Goal: Information Seeking & Learning: Learn about a topic

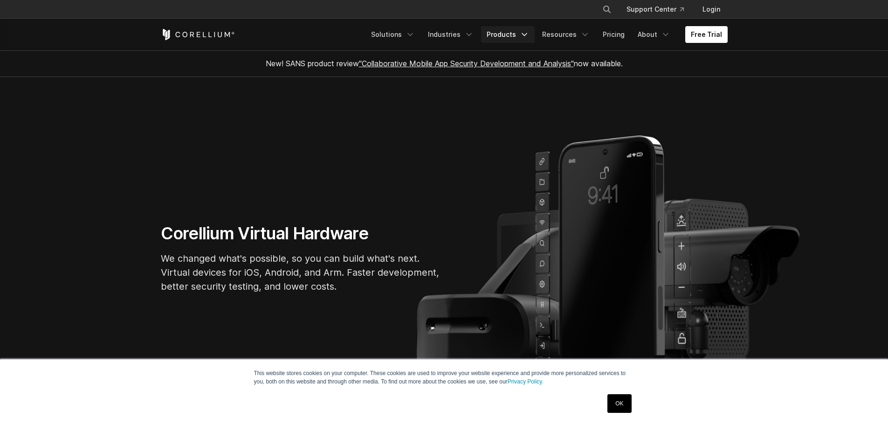
click at [529, 33] on icon "Navigation Menu" at bounding box center [524, 34] width 9 height 9
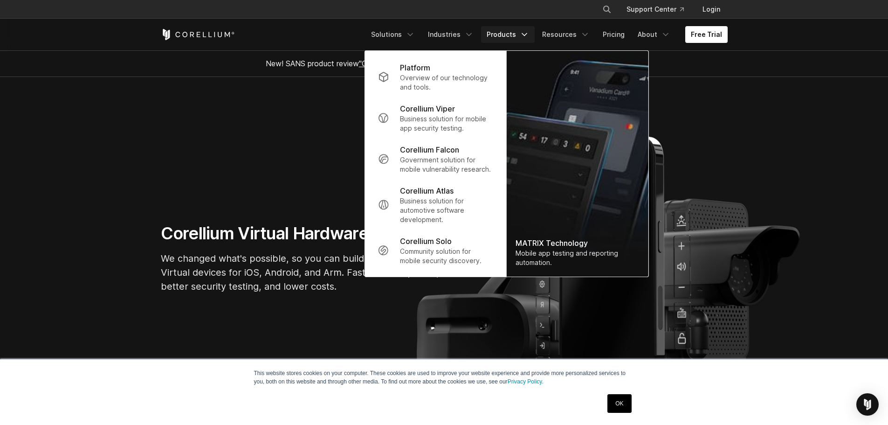
click at [861, 159] on section "Corellium Virtual Hardware We changed what's possible, so you can build what's …" at bounding box center [444, 262] width 888 height 370
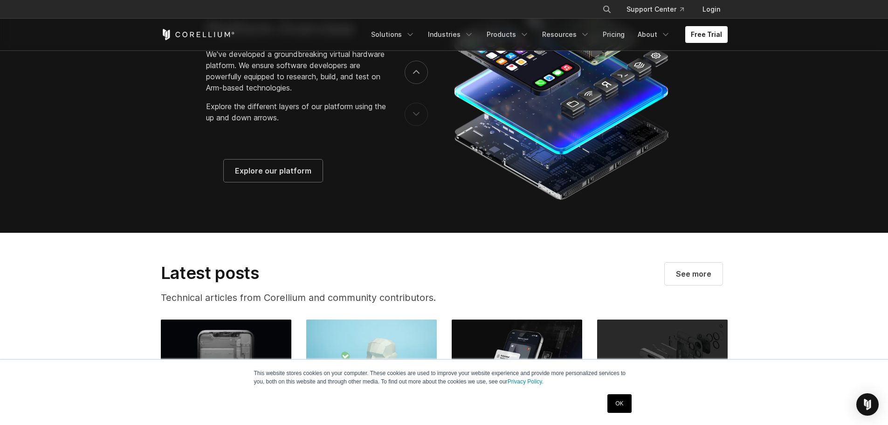
scroll to position [1608, 0]
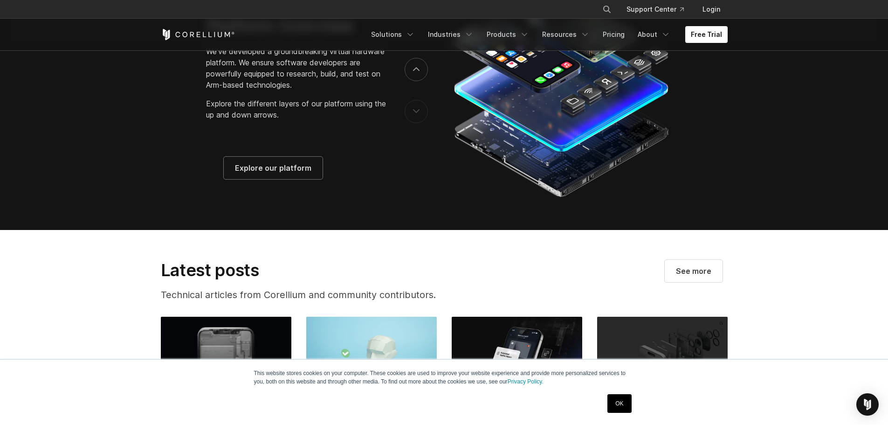
click at [249, 194] on div "Platform Overview" at bounding box center [445, 90] width 586 height 219
click at [253, 179] on link "Explore our platform" at bounding box center [273, 168] width 99 height 22
